Goal: Information Seeking & Learning: Understand process/instructions

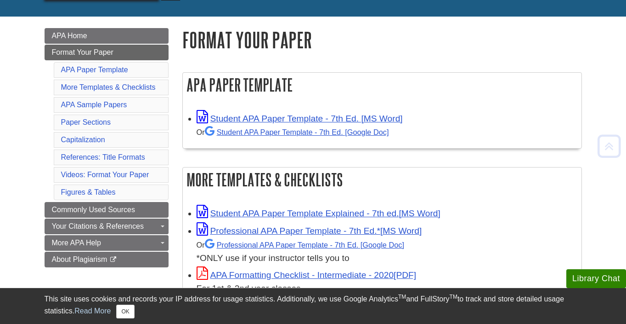
scroll to position [110, 0]
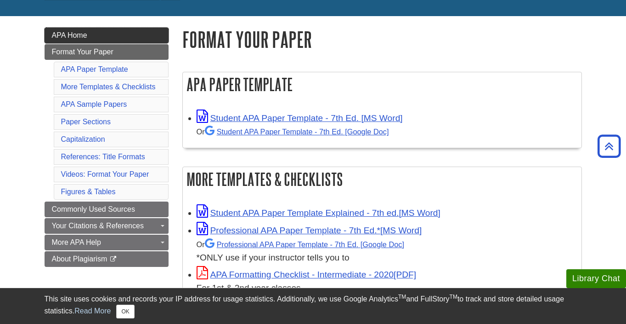
click at [118, 33] on link "APA Home" at bounding box center [107, 36] width 124 height 16
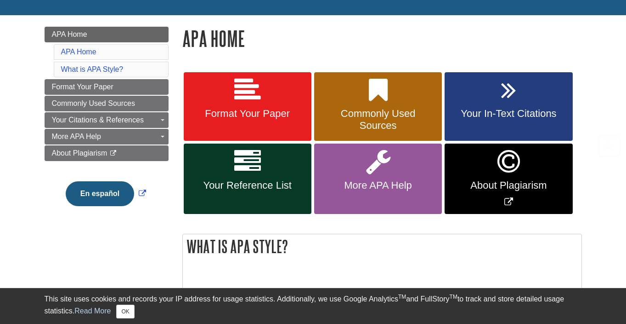
scroll to position [156, 0]
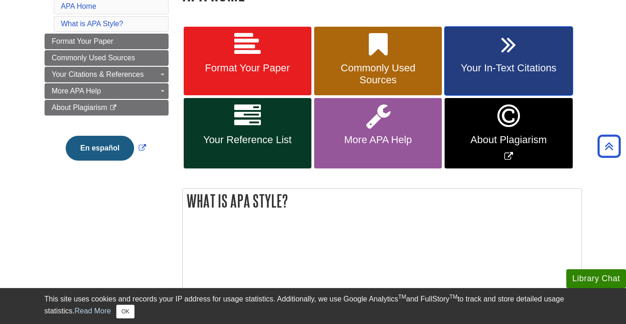
click at [515, 52] on icon at bounding box center [508, 44] width 15 height 27
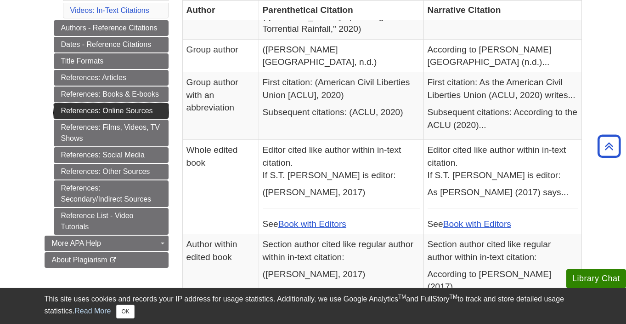
scroll to position [407, 0]
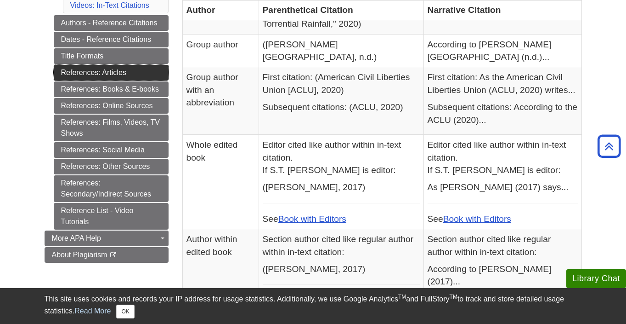
click at [120, 69] on link "References: Articles" at bounding box center [111, 73] width 115 height 16
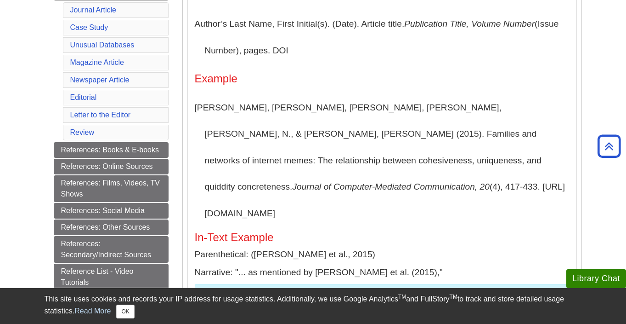
scroll to position [286, 0]
